Goal: Find specific page/section: Find specific page/section

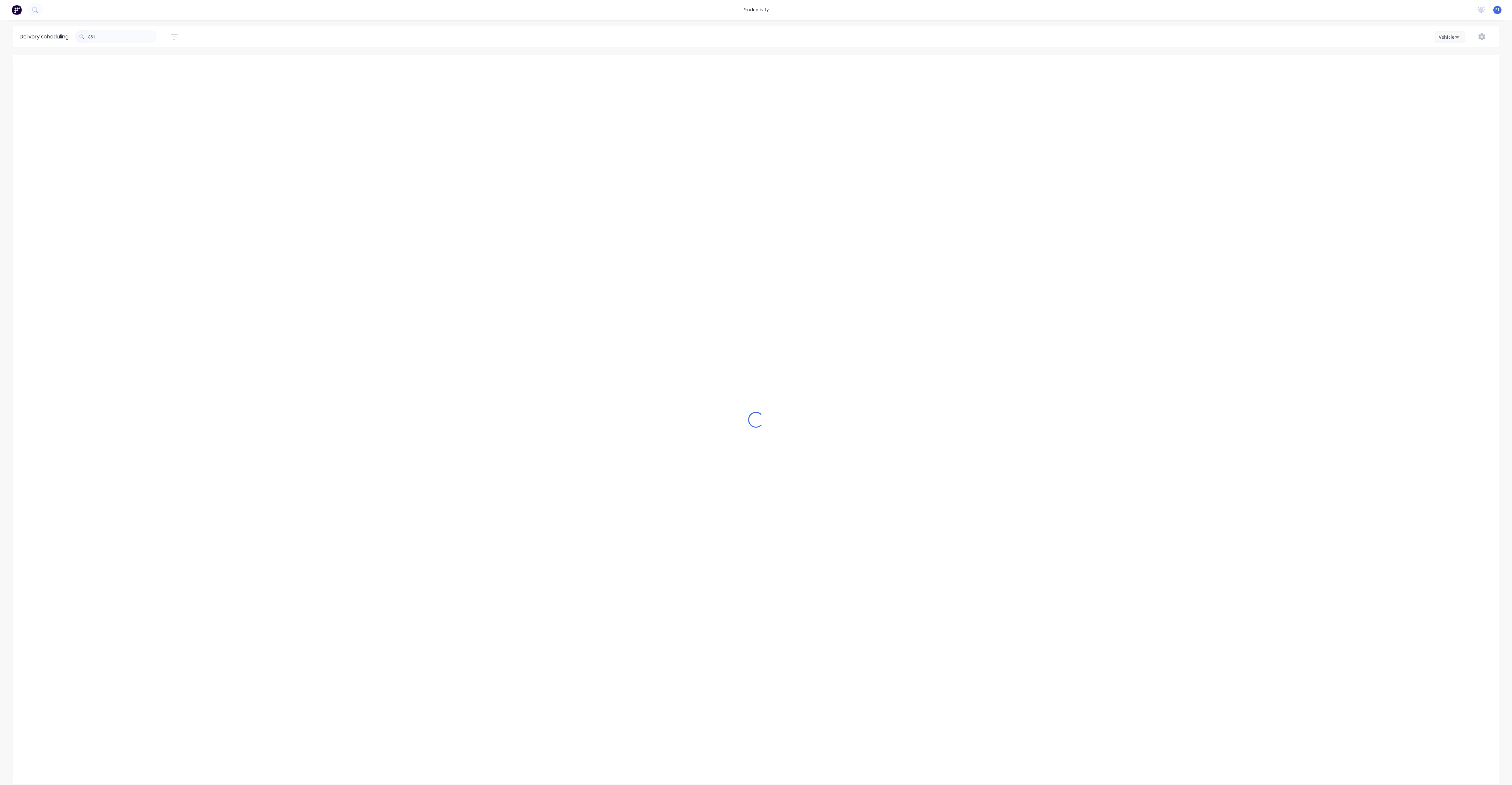
scroll to position [0, 1]
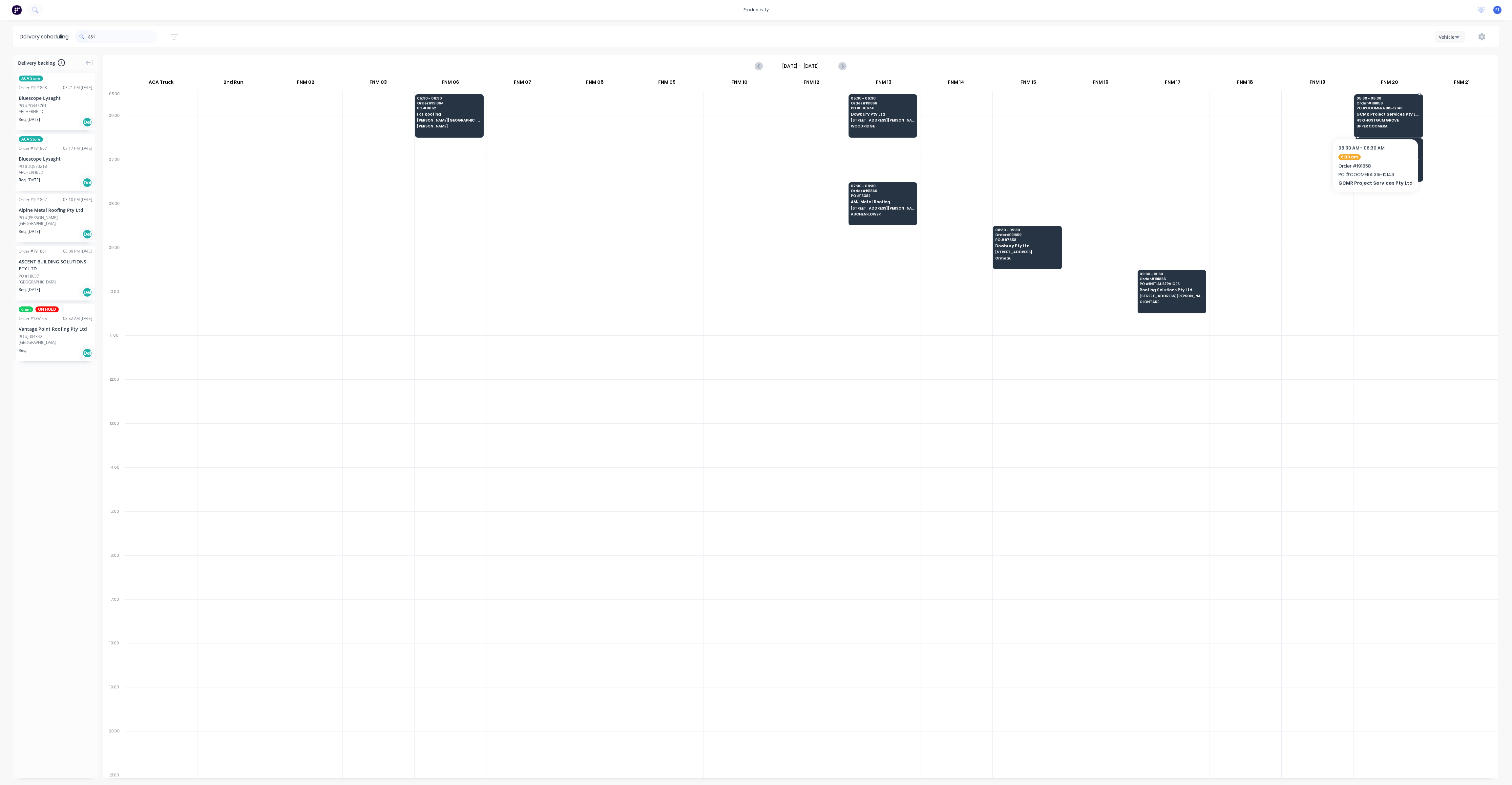
click at [1373, 119] on span "43 GHOSTGUM GROVE" at bounding box center [1388, 120] width 63 height 4
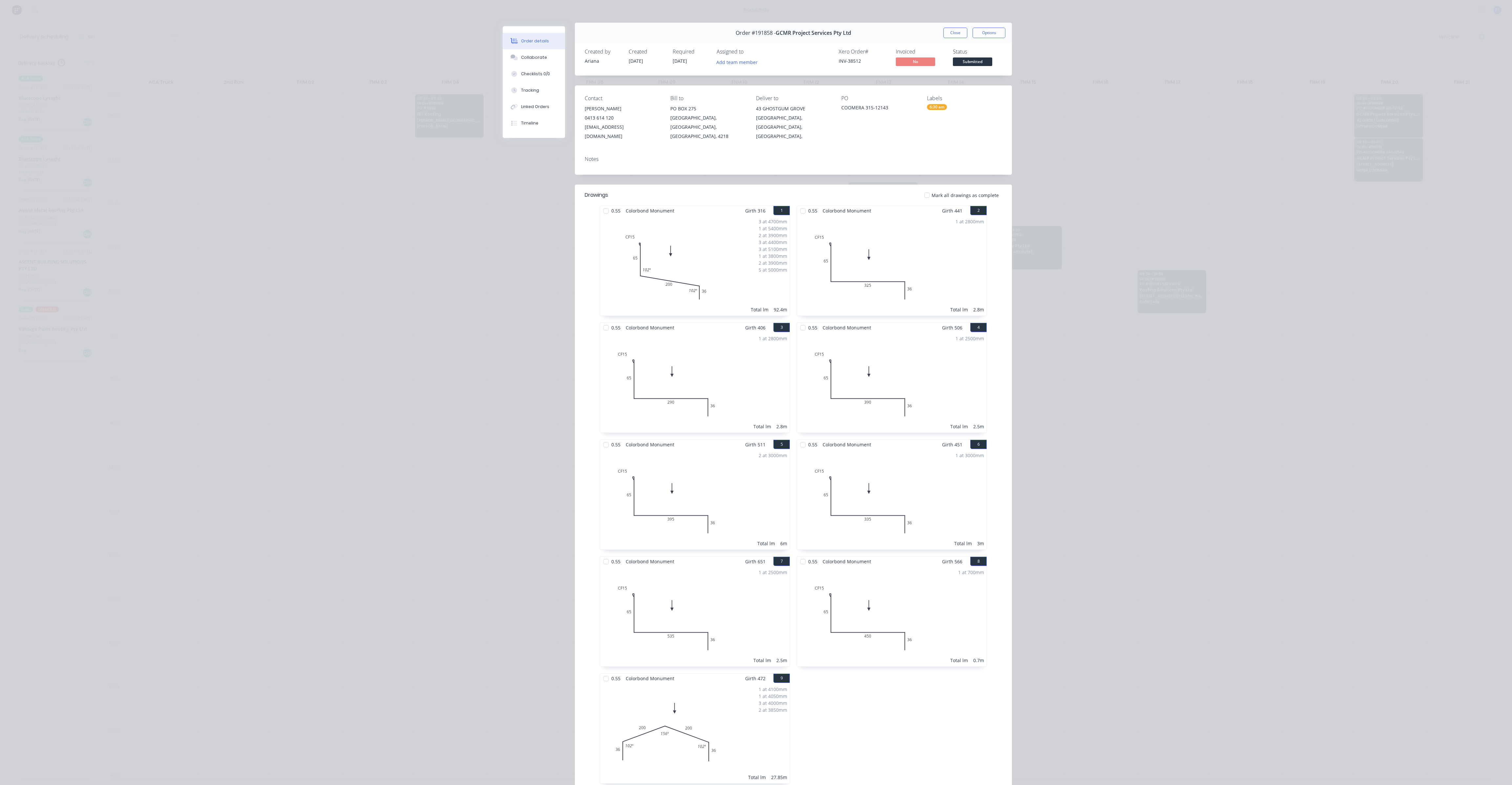
scroll to position [0, 0]
click at [949, 39] on button "Close" at bounding box center [955, 36] width 24 height 11
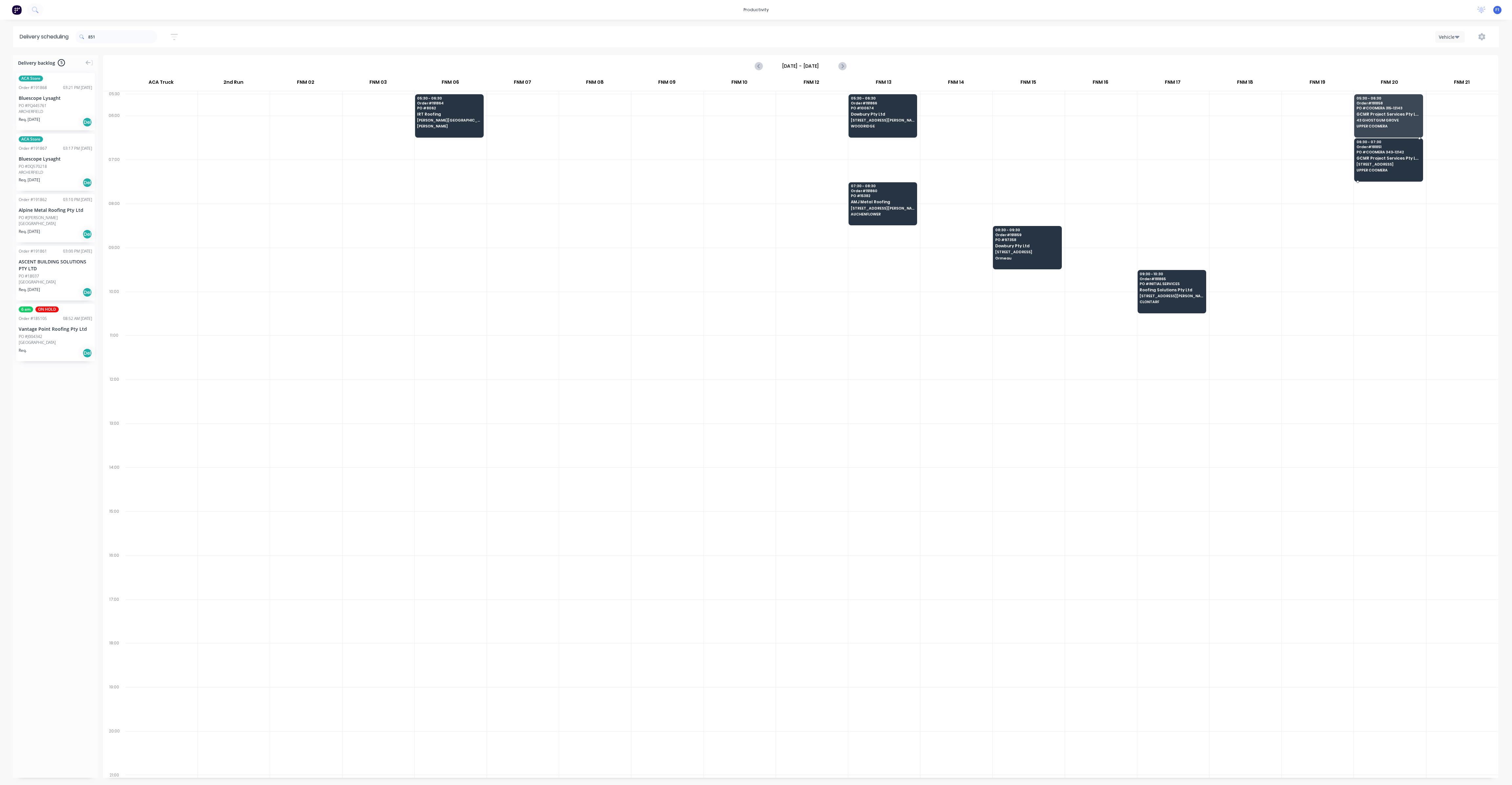
click at [1385, 156] on span "GCMR Project Services Pty Ltd" at bounding box center [1388, 158] width 63 height 4
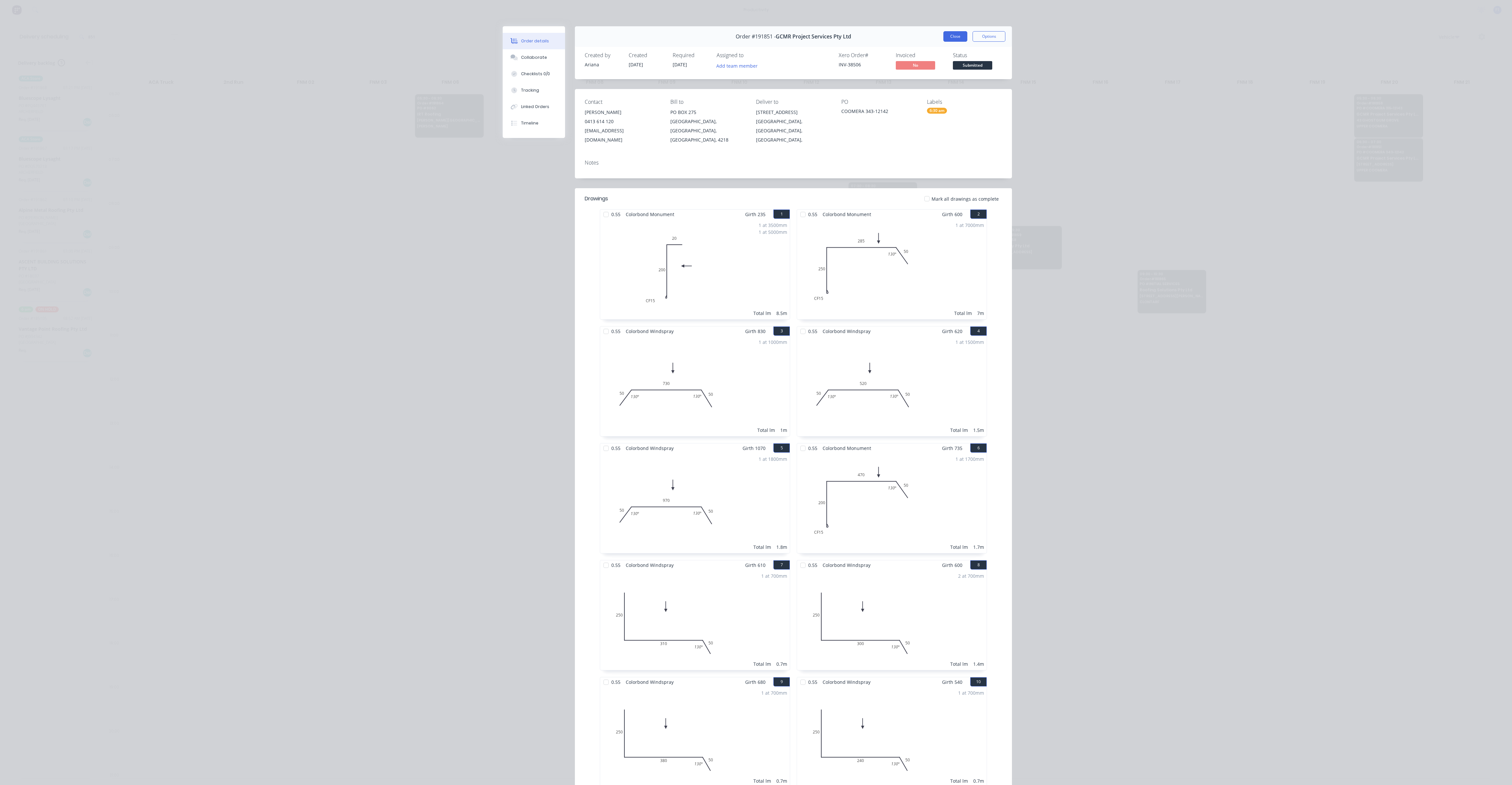
click at [950, 39] on button "Close" at bounding box center [955, 36] width 24 height 11
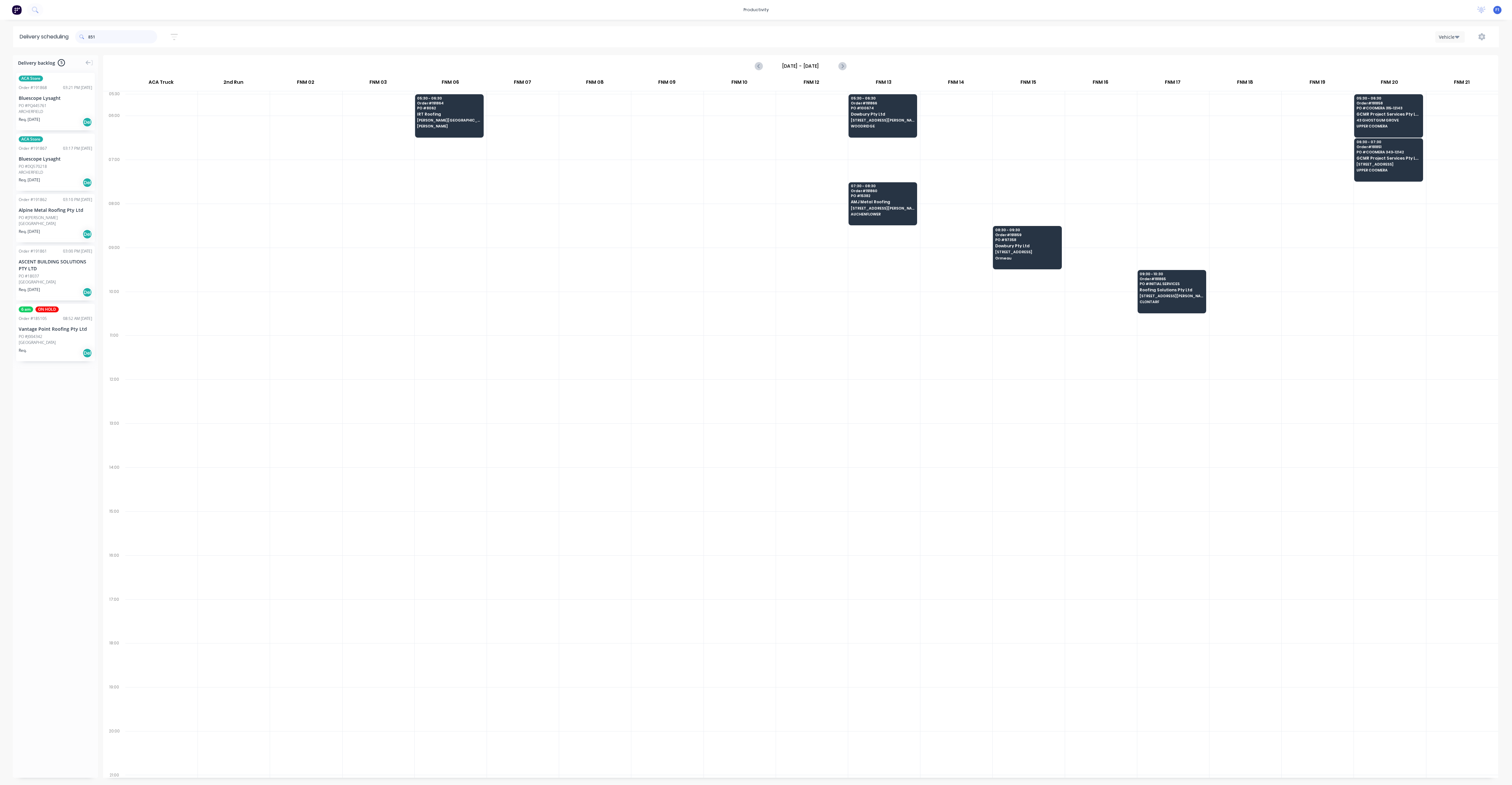
drag, startPoint x: 130, startPoint y: 32, endPoint x: 70, endPoint y: 42, distance: 60.8
click at [70, 42] on header "Delivery scheduling 851 Sort by Most recent Created date Required date Order nu…" at bounding box center [756, 37] width 1486 height 21
type input "444"
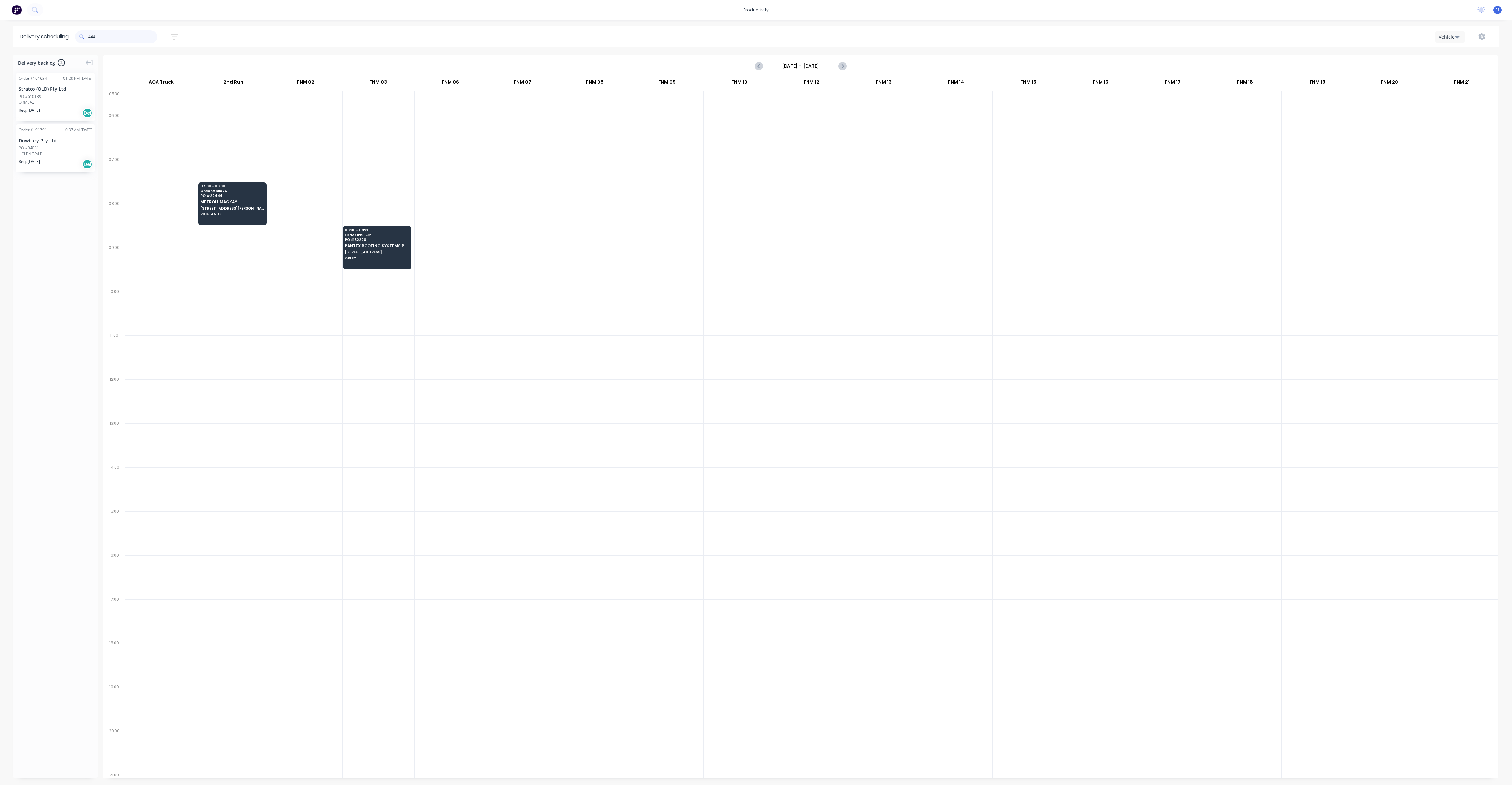
drag, startPoint x: 106, startPoint y: 40, endPoint x: 72, endPoint y: 35, distance: 34.4
click at [72, 35] on header "Delivery scheduling 444 Sort by Most recent Created date Required date Order nu…" at bounding box center [756, 37] width 1486 height 21
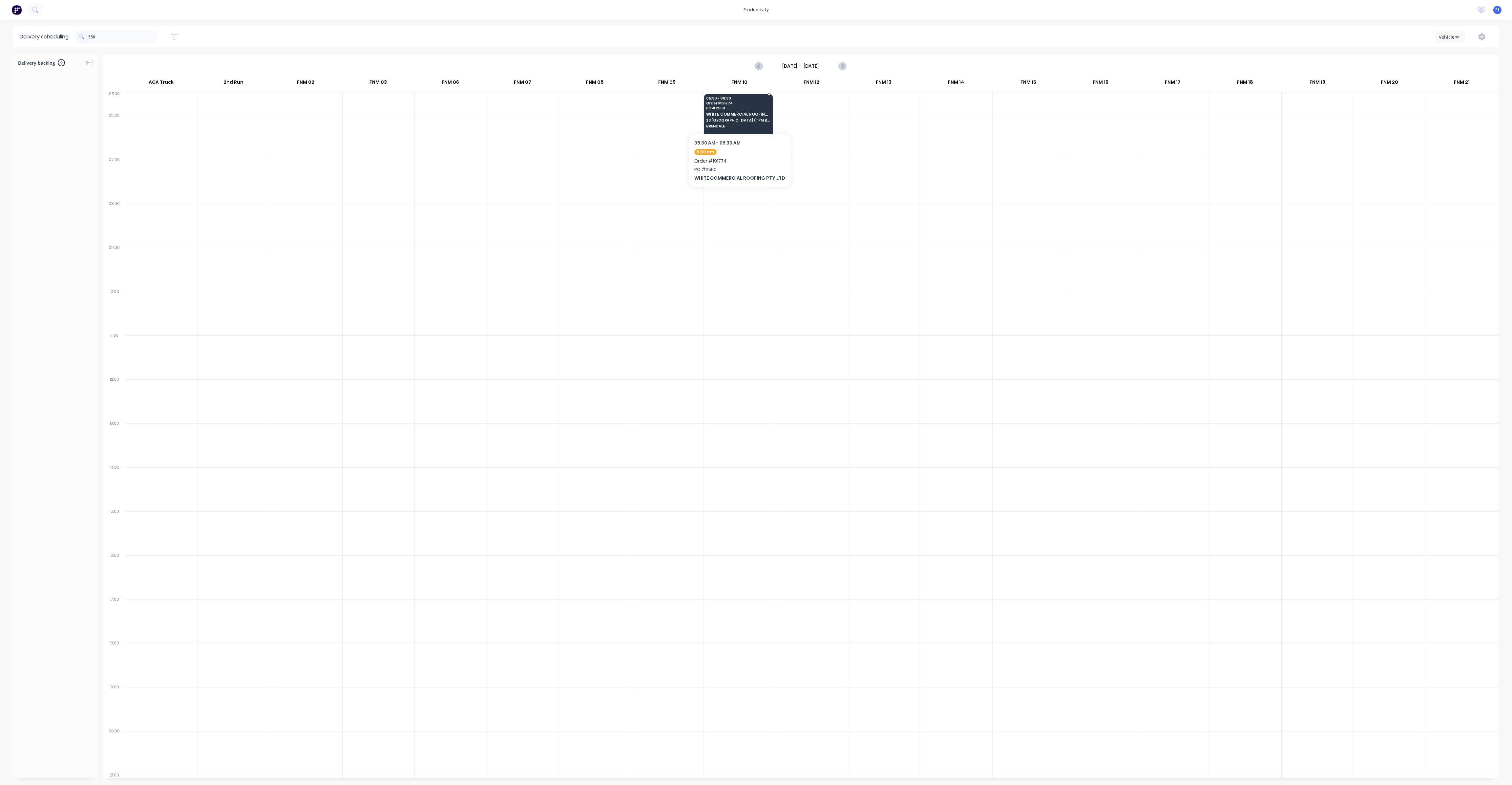
click at [732, 120] on span "23 [GEOGRAPHIC_DATA] (TPM BUILDERS SITE)" at bounding box center [738, 120] width 63 height 4
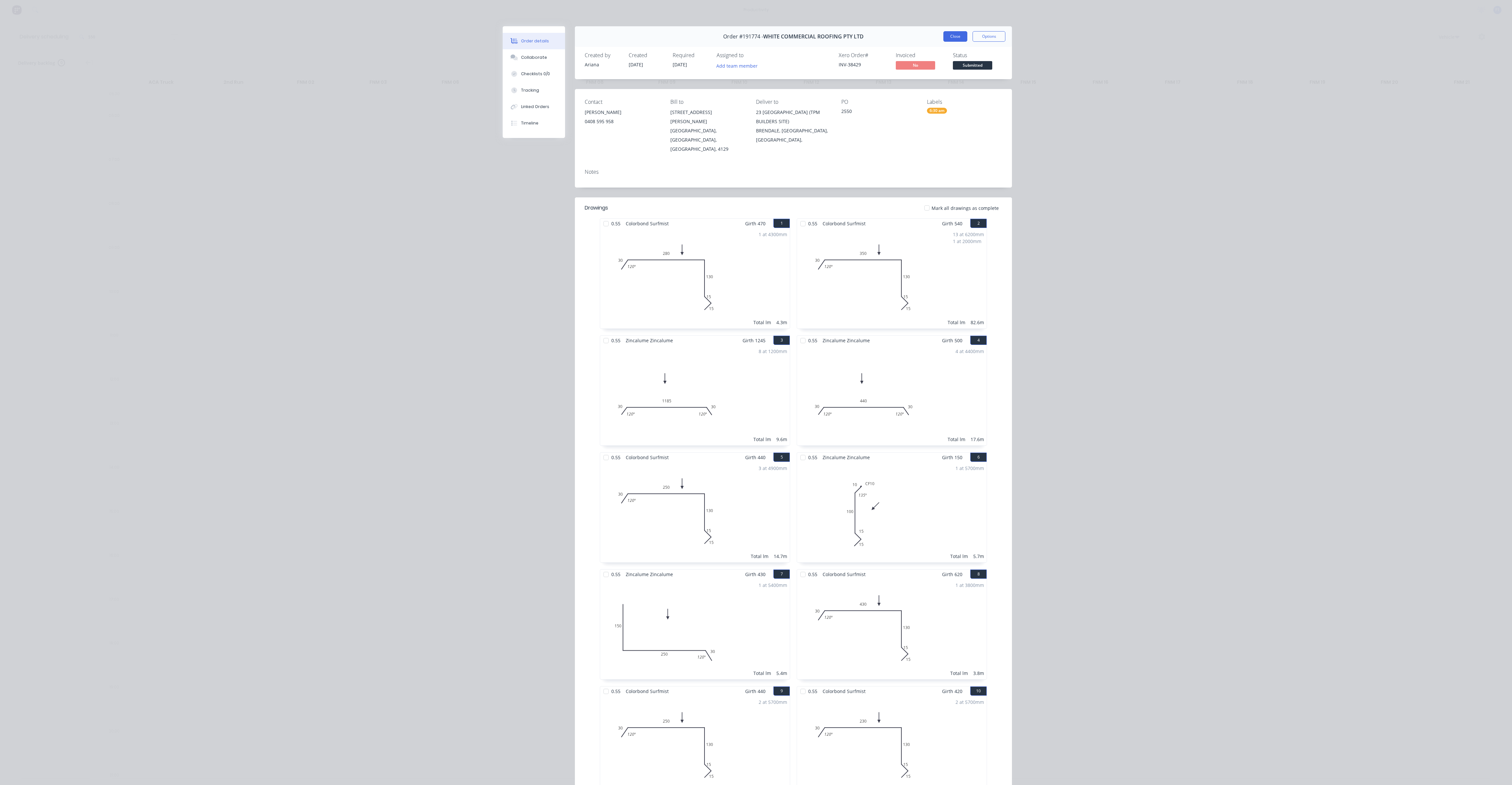
click at [955, 39] on button "Close" at bounding box center [955, 36] width 24 height 11
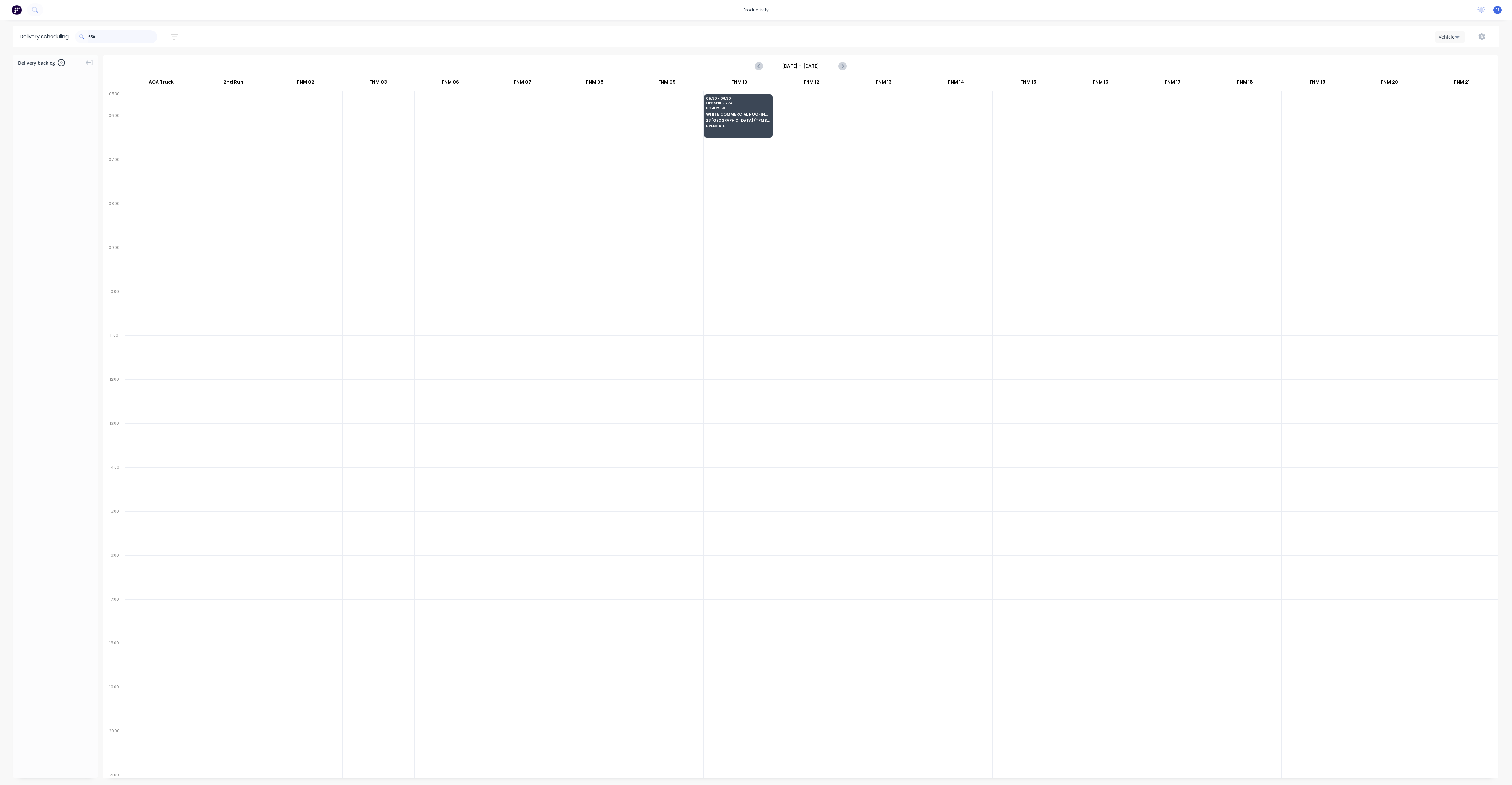
click at [123, 34] on input "550" at bounding box center [122, 37] width 69 height 13
type input "5"
